Goal: Task Accomplishment & Management: Manage account settings

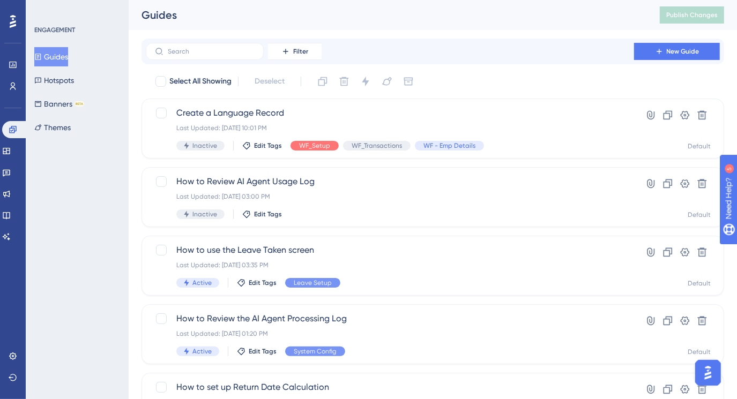
click at [97, 155] on div "ENGAGEMENT Guides Hotspots Banners BETA Themes" at bounding box center [77, 199] width 103 height 399
click at [16, 344] on div "Performance Users Engagement Widgets Feedback Product Updates Knowledge Base AI…" at bounding box center [13, 199] width 26 height 399
click at [16, 355] on icon at bounding box center [13, 356] width 9 height 9
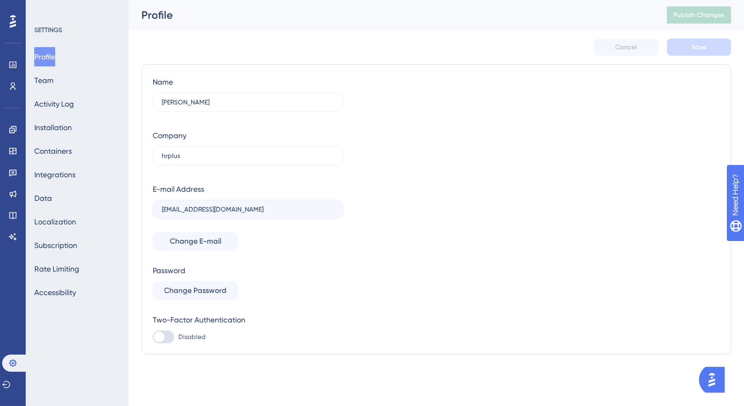
click at [67, 85] on div "Profile Team Activity Log Installation Containers Integrations Data Localizatio…" at bounding box center [77, 174] width 87 height 255
click at [54, 78] on button "Team" at bounding box center [43, 80] width 19 height 19
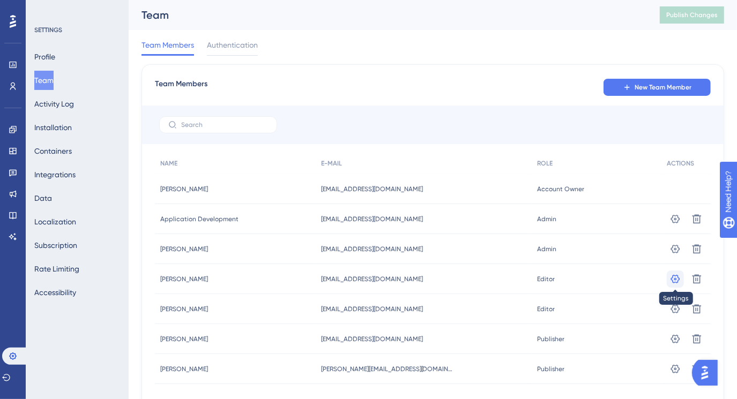
click at [673, 275] on icon at bounding box center [675, 278] width 9 height 9
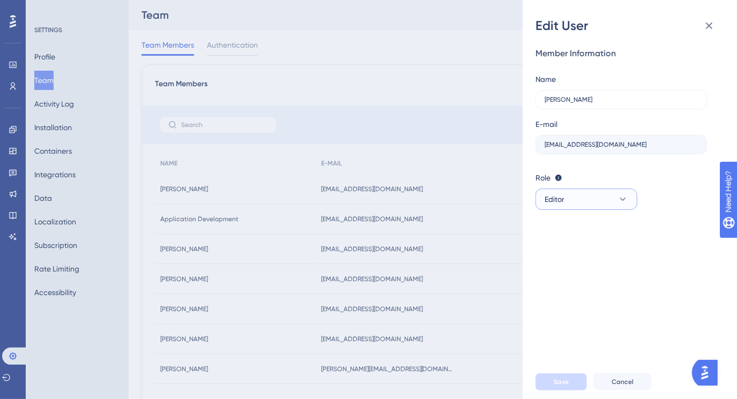
click at [624, 198] on icon at bounding box center [622, 199] width 11 height 11
click at [592, 251] on div "Publisher Publisher" at bounding box center [586, 253] width 71 height 21
click at [566, 386] on span "Save" at bounding box center [560, 382] width 15 height 9
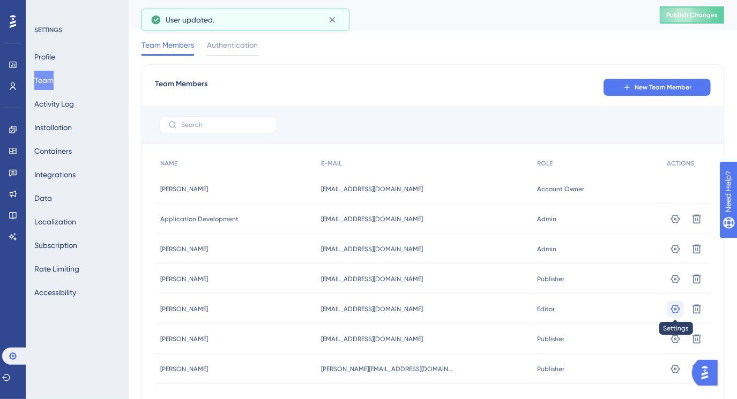
click at [672, 309] on icon at bounding box center [675, 309] width 11 height 11
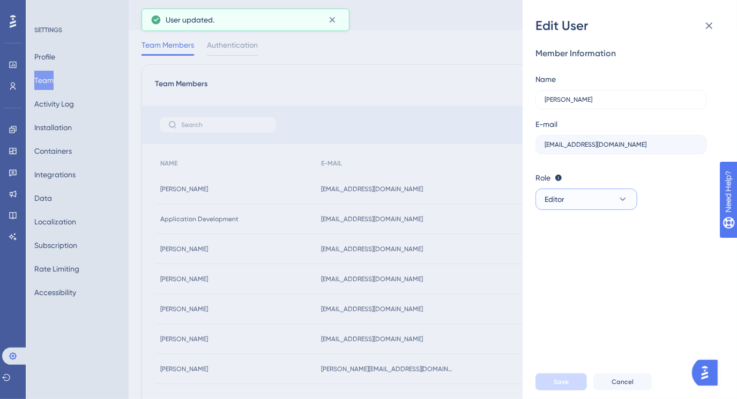
click at [607, 198] on button "Editor" at bounding box center [586, 199] width 102 height 21
click at [583, 252] on div "Publisher Publisher" at bounding box center [586, 253] width 71 height 21
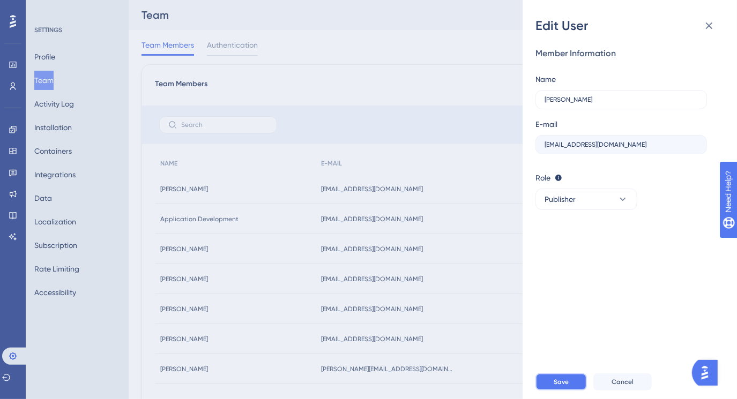
click at [573, 388] on button "Save" at bounding box center [560, 381] width 51 height 17
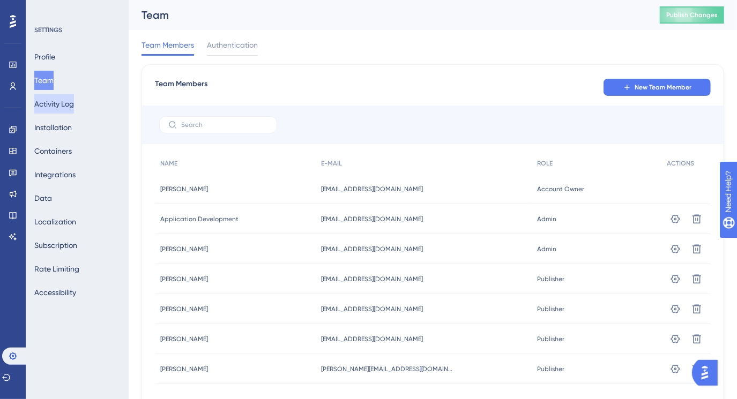
click at [51, 104] on button "Activity Log" at bounding box center [54, 103] width 40 height 19
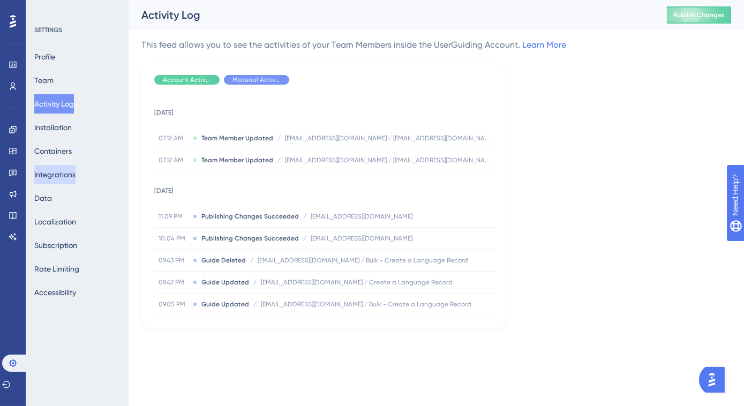
click at [69, 179] on button "Integrations" at bounding box center [54, 174] width 41 height 19
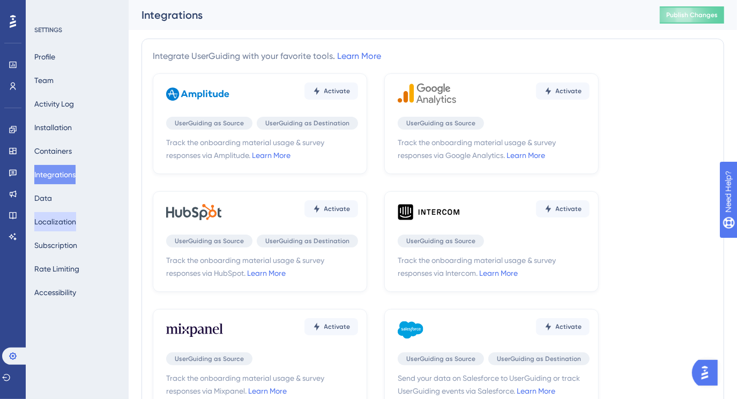
click at [55, 222] on button "Localization" at bounding box center [55, 221] width 42 height 19
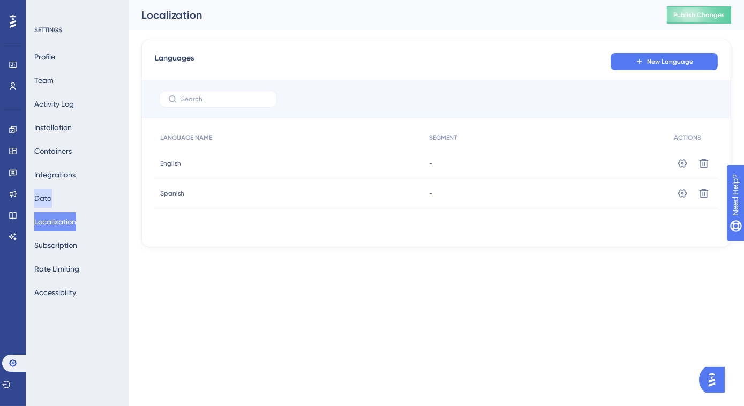
click at [52, 199] on button "Data" at bounding box center [43, 198] width 18 height 19
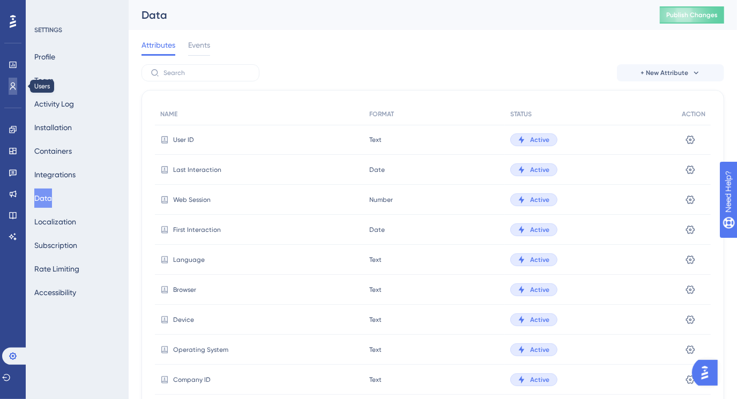
click at [16, 89] on icon at bounding box center [13, 86] width 9 height 9
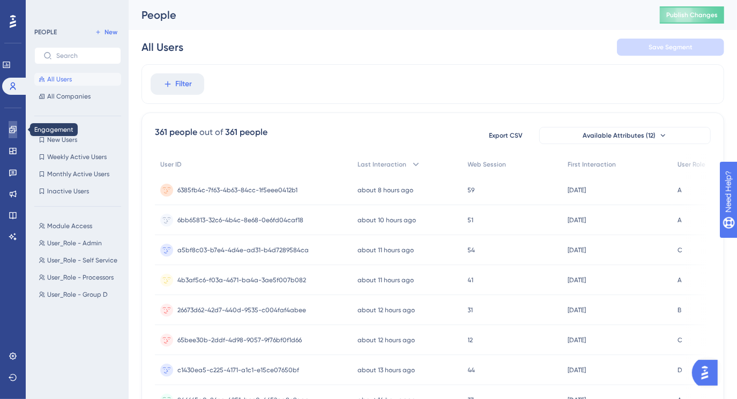
click at [12, 133] on icon at bounding box center [13, 129] width 9 height 9
